Goal: Find specific page/section: Find specific page/section

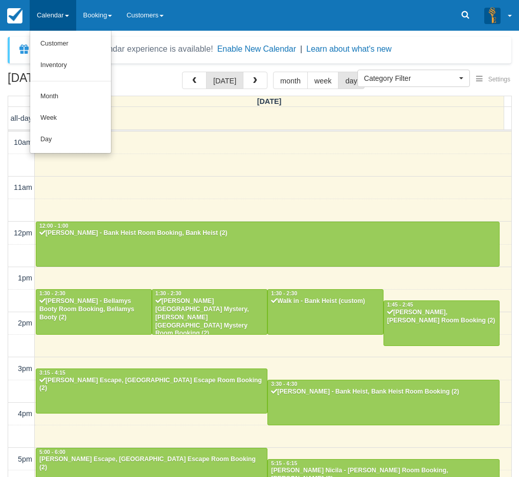
select select
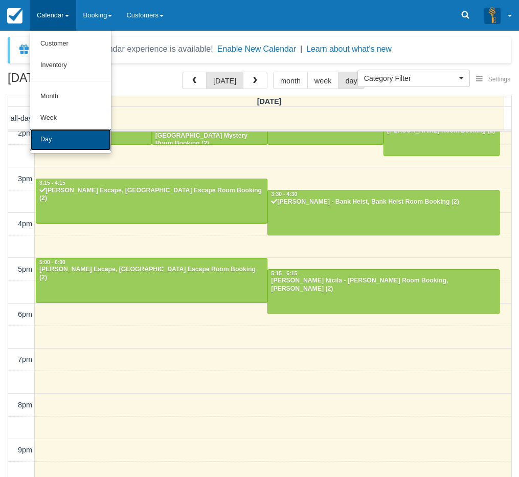
click at [73, 137] on link "Day" at bounding box center [70, 139] width 81 height 21
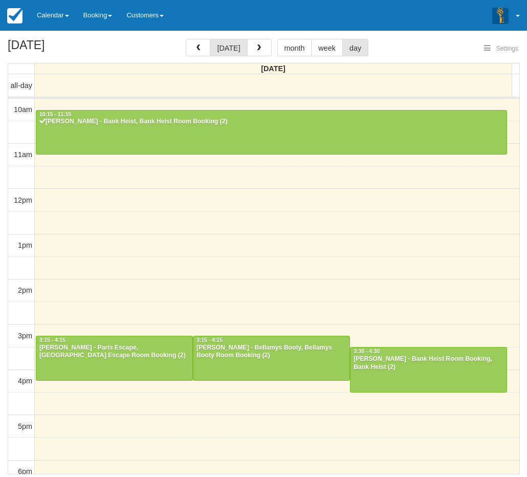
select select
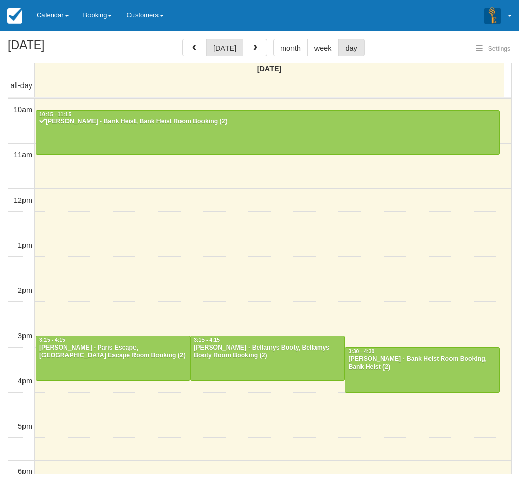
select select
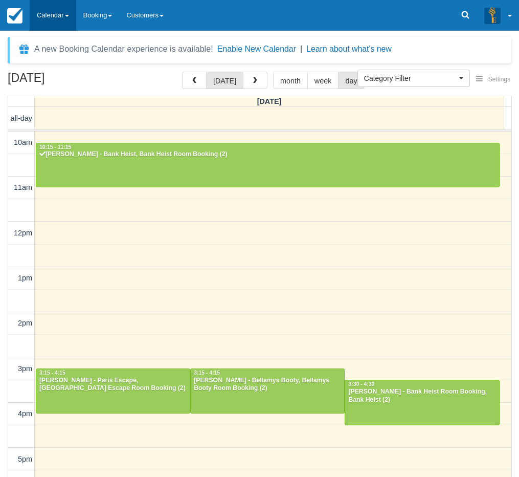
click at [58, 19] on link "Calendar" at bounding box center [53, 15] width 47 height 31
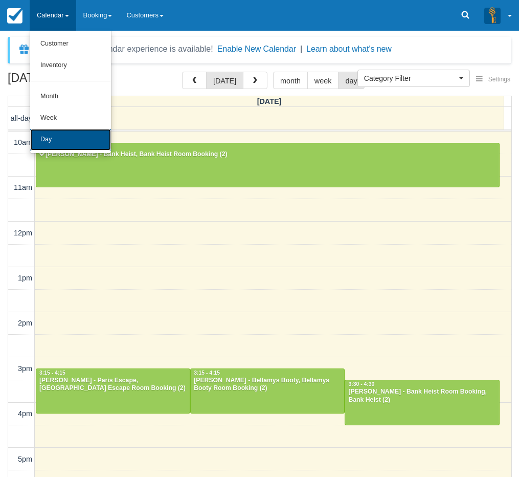
click at [49, 139] on link "Day" at bounding box center [70, 139] width 81 height 21
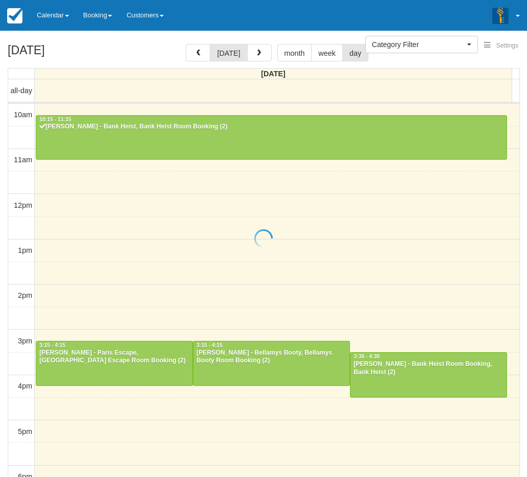
select select
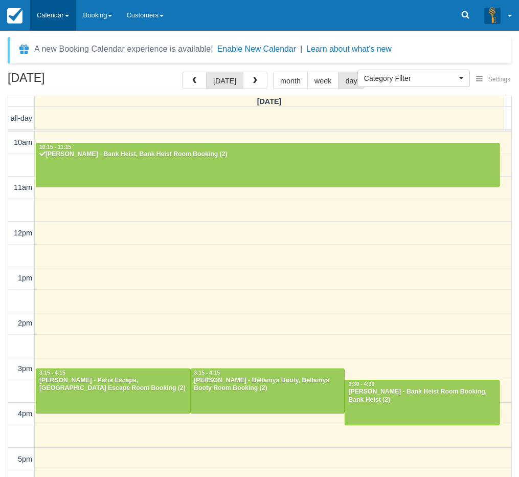
click at [51, 26] on link "Calendar" at bounding box center [53, 15] width 47 height 31
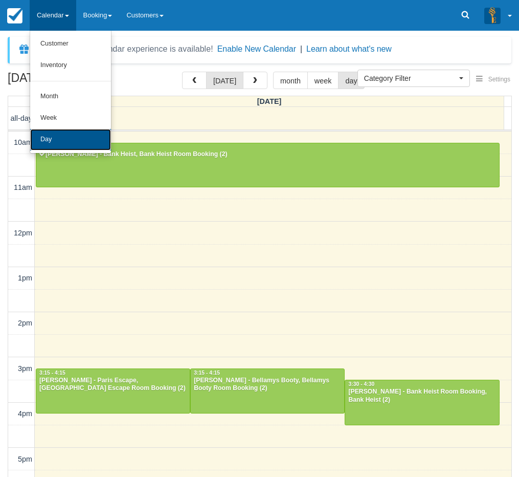
click at [48, 136] on link "Day" at bounding box center [70, 139] width 81 height 21
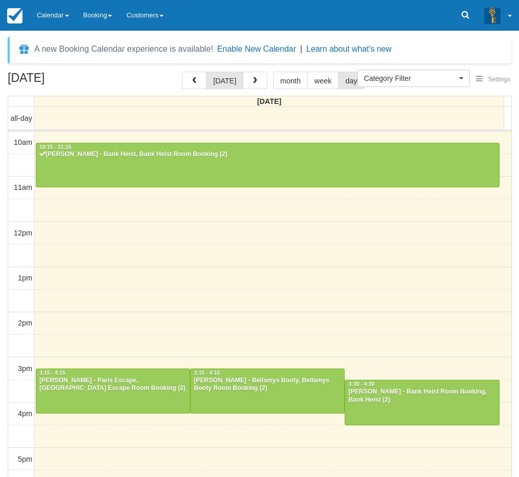
select select
click at [54, 26] on link "Calendar" at bounding box center [53, 15] width 47 height 31
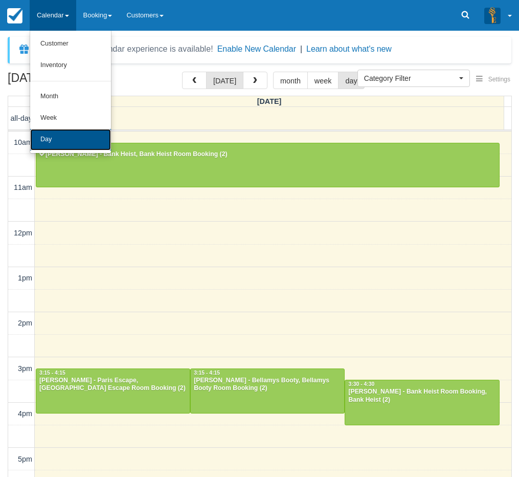
click at [57, 137] on link "Day" at bounding box center [70, 139] width 81 height 21
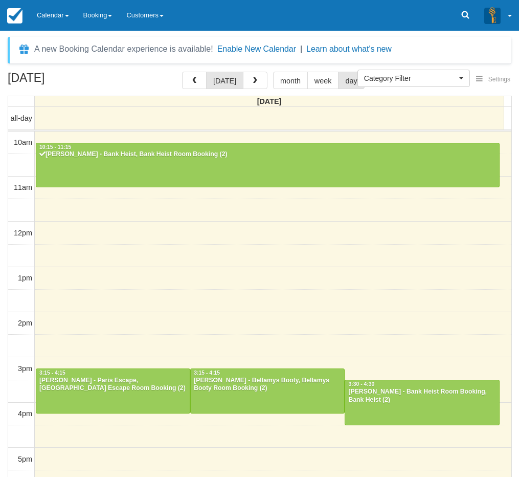
select select
click at [33, 21] on link "Calendar" at bounding box center [53, 15] width 47 height 31
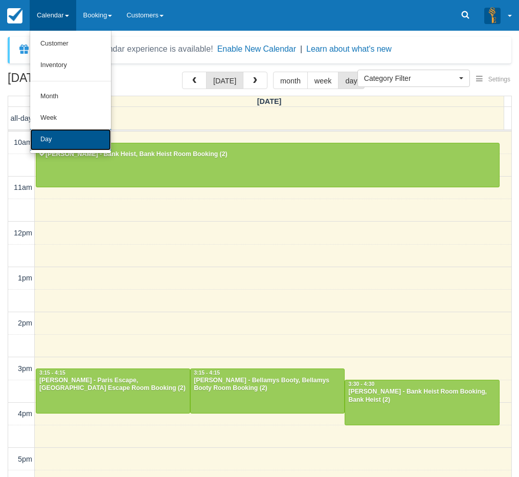
click at [54, 136] on link "Day" at bounding box center [70, 139] width 81 height 21
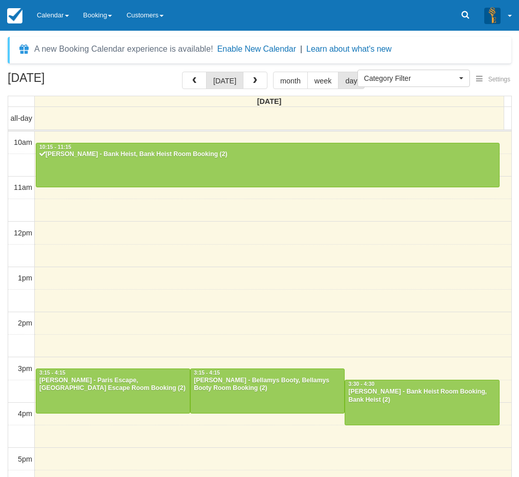
select select
click at [36, 16] on link "Calendar" at bounding box center [53, 15] width 47 height 31
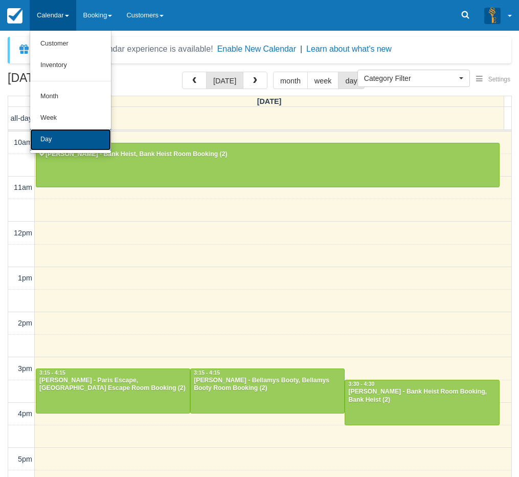
click at [70, 138] on link "Day" at bounding box center [70, 139] width 81 height 21
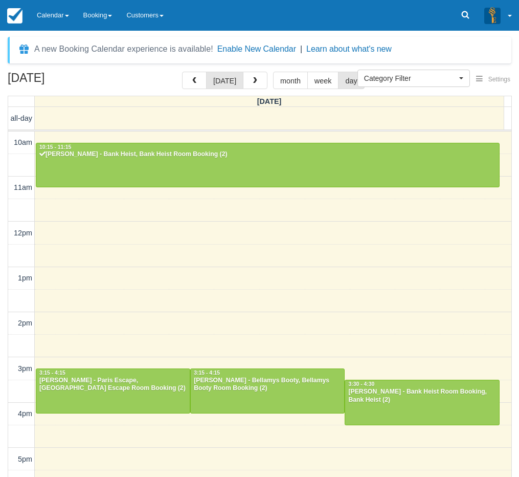
select select
click at [4, 270] on div "[DATE] [DATE] month week day [DATE] all-day 10am 11am 12pm 1pm 2pm 3pm 4pm 5pm …" at bounding box center [259, 290] width 519 height 436
